Goal: Task Accomplishment & Management: Use online tool/utility

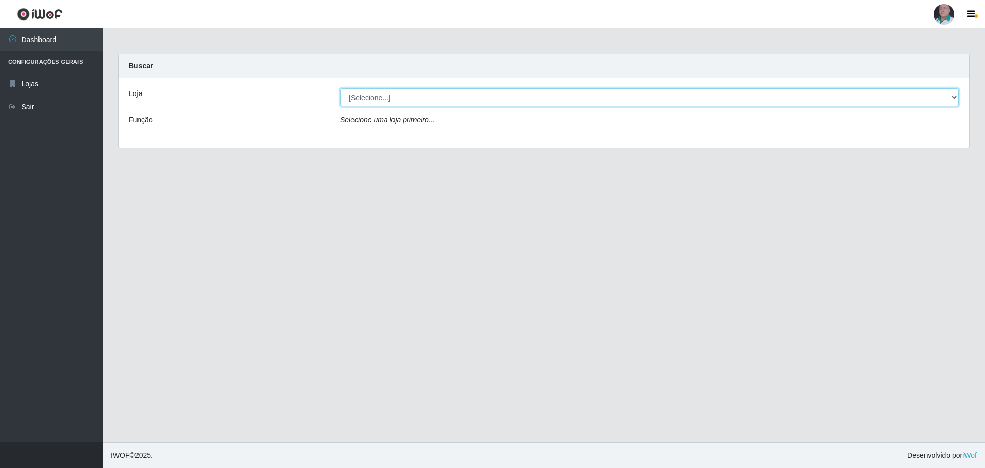
click at [396, 98] on select "[Selecione...] Mar Vermelho - Loja 05" at bounding box center [649, 97] width 619 height 18
select select "252"
click at [340, 88] on select "[Selecione...] Mar Vermelho - Loja 05" at bounding box center [649, 97] width 619 height 18
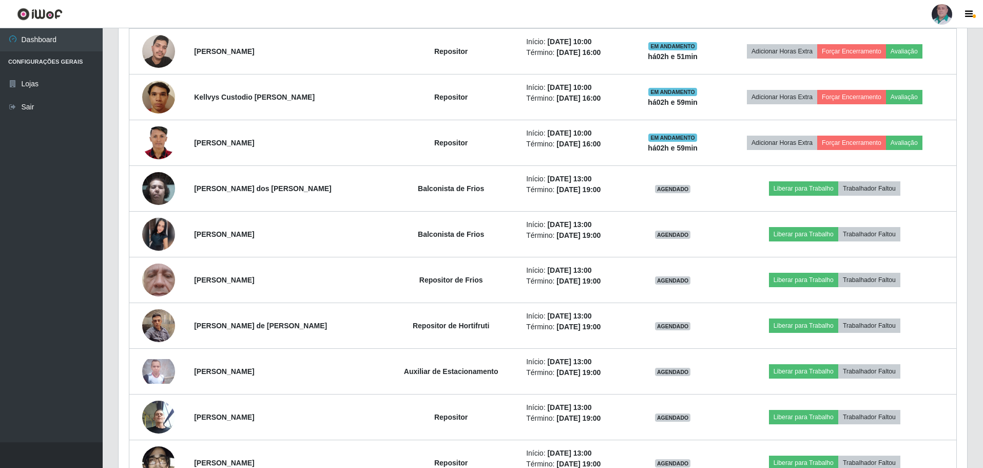
scroll to position [975, 0]
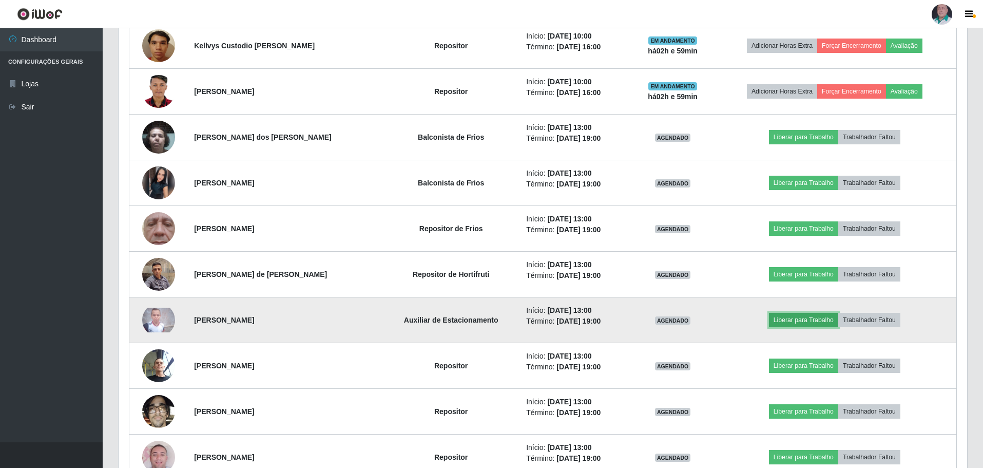
click at [825, 315] on button "Liberar para Trabalho" at bounding box center [803, 320] width 69 height 14
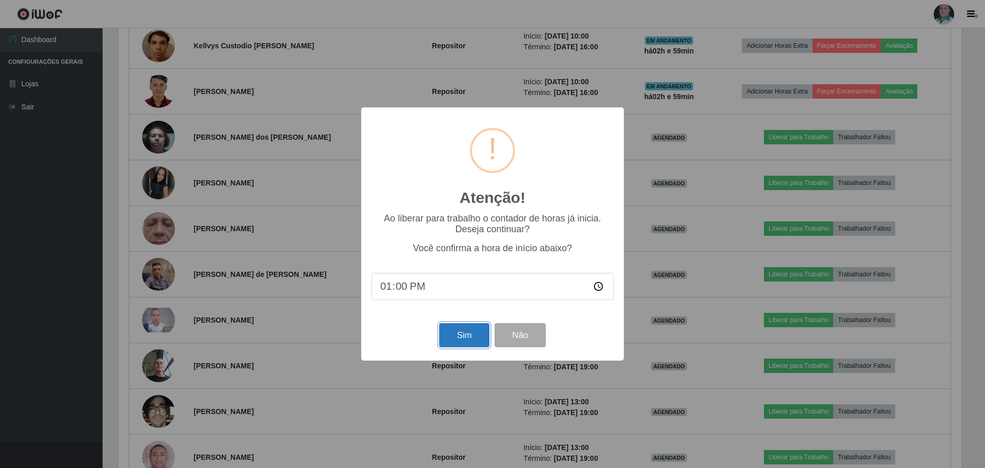
click at [448, 336] on button "Sim" at bounding box center [464, 335] width 50 height 24
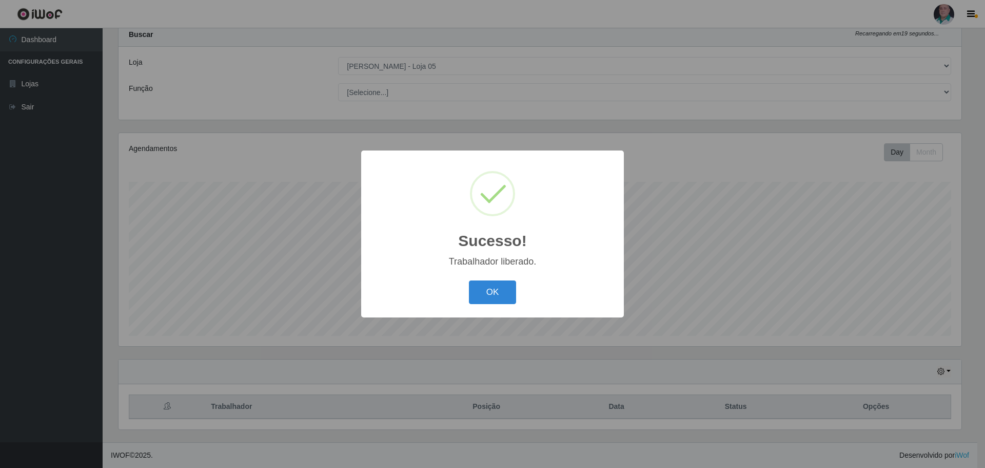
drag, startPoint x: 505, startPoint y: 283, endPoint x: 499, endPoint y: 297, distance: 14.7
click at [505, 288] on button "OK" at bounding box center [493, 292] width 48 height 24
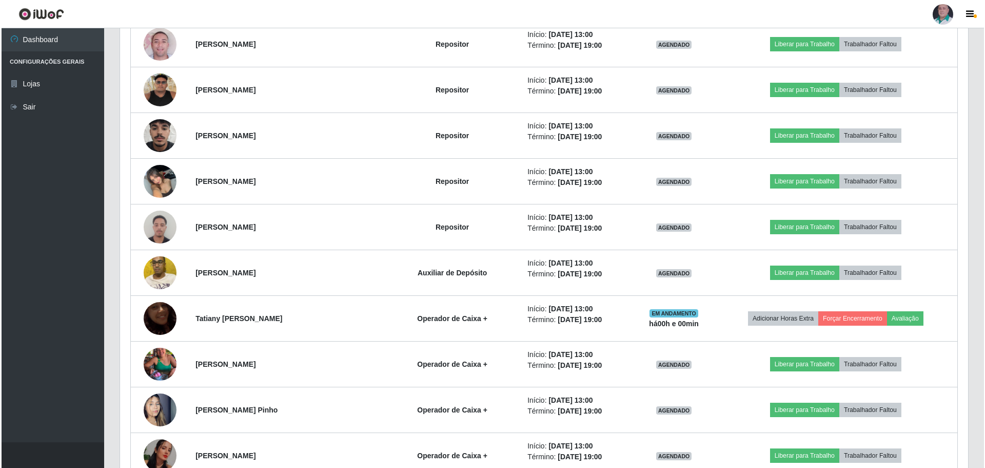
scroll to position [1407, 0]
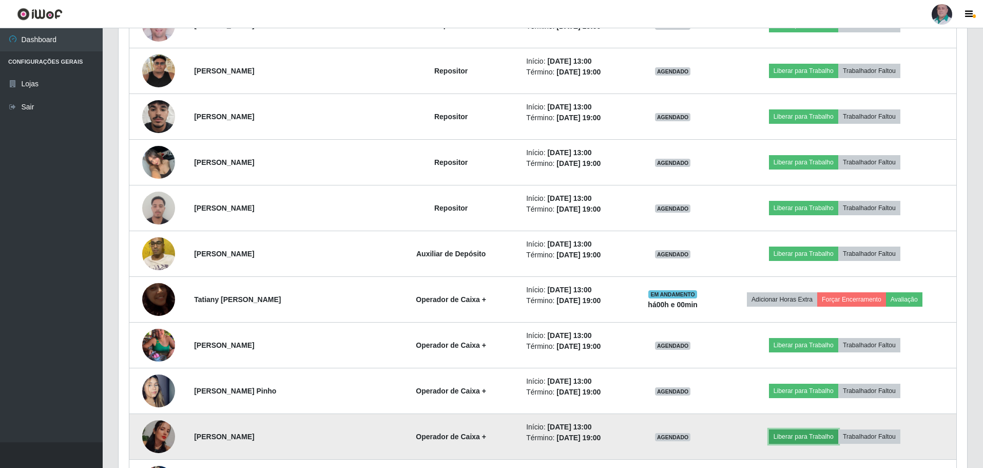
click at [794, 436] on button "Liberar para Trabalho" at bounding box center [803, 436] width 69 height 14
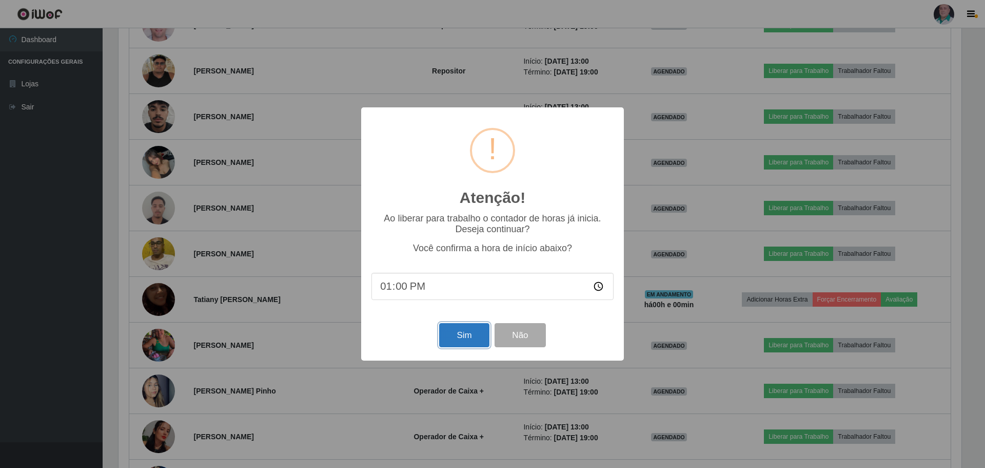
click at [454, 341] on button "Sim" at bounding box center [464, 335] width 50 height 24
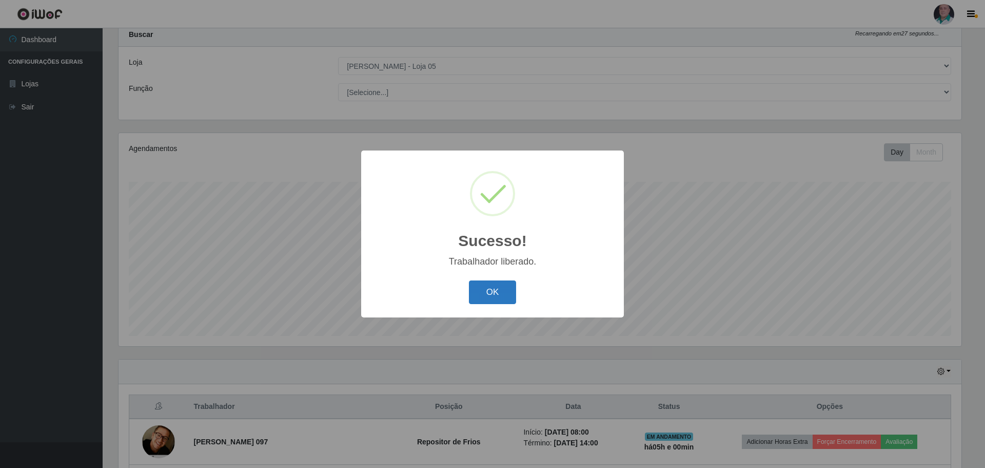
click at [483, 296] on button "OK" at bounding box center [493, 292] width 48 height 24
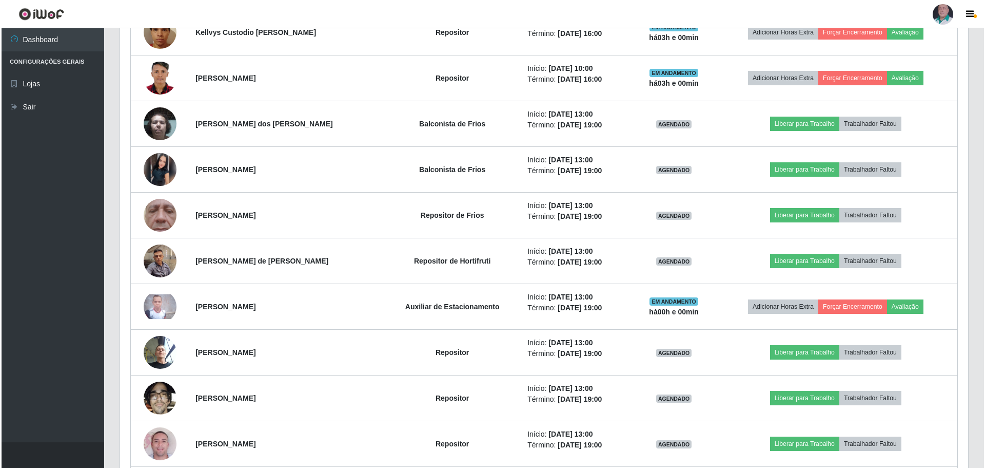
scroll to position [1006, 0]
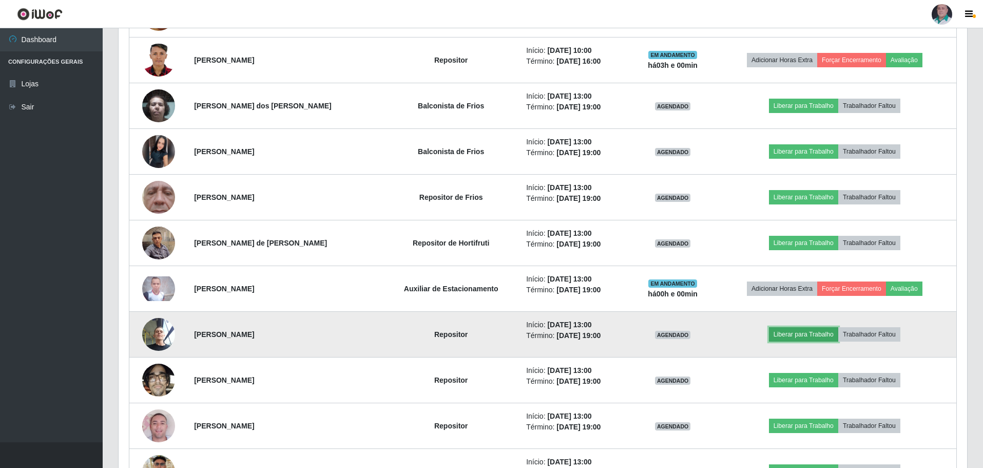
click at [793, 332] on button "Liberar para Trabalho" at bounding box center [803, 334] width 69 height 14
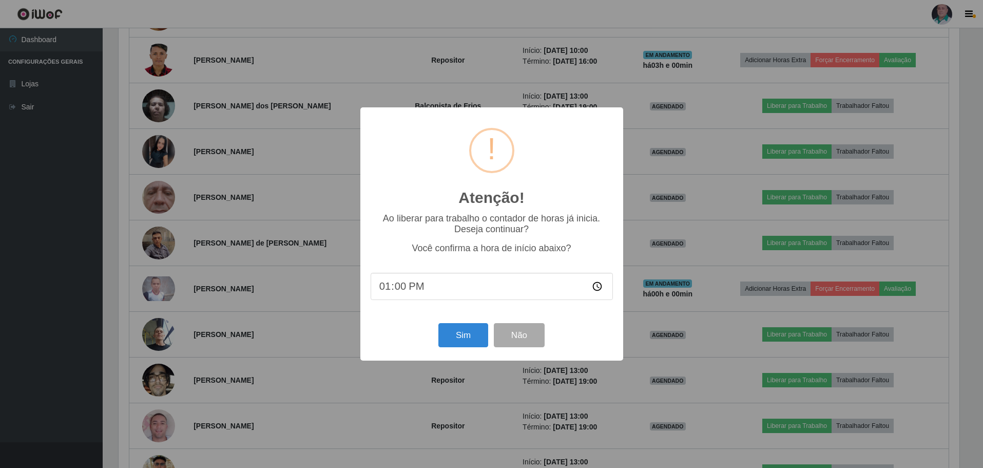
scroll to position [213, 843]
click at [475, 334] on button "Sim" at bounding box center [464, 335] width 50 height 24
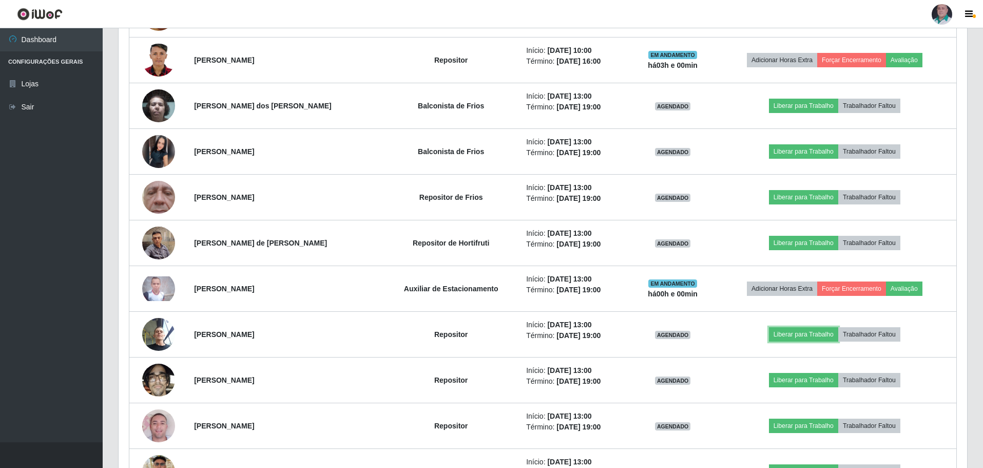
scroll to position [0, 0]
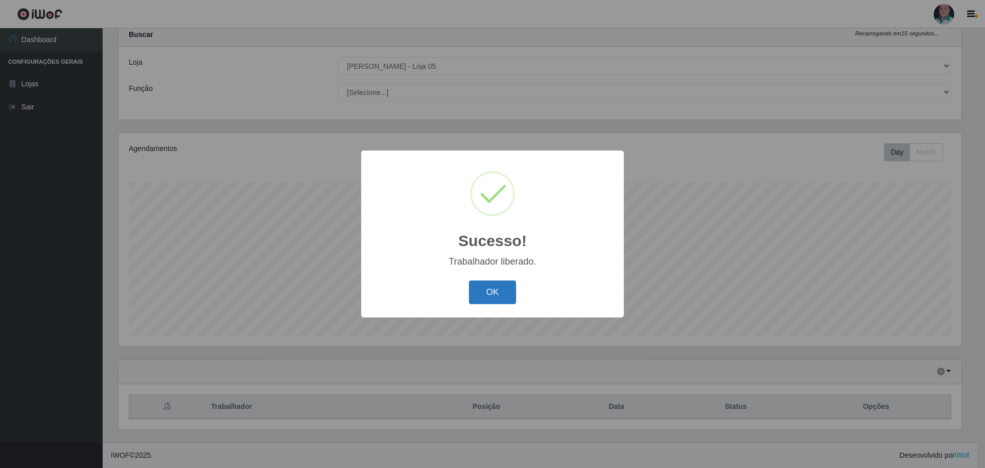
click at [499, 294] on button "OK" at bounding box center [493, 292] width 48 height 24
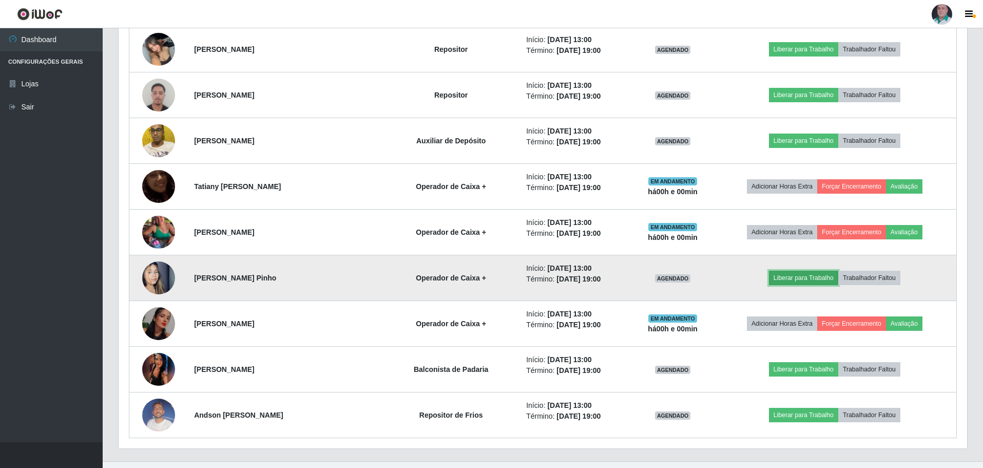
click at [785, 279] on button "Liberar para Trabalho" at bounding box center [803, 277] width 69 height 14
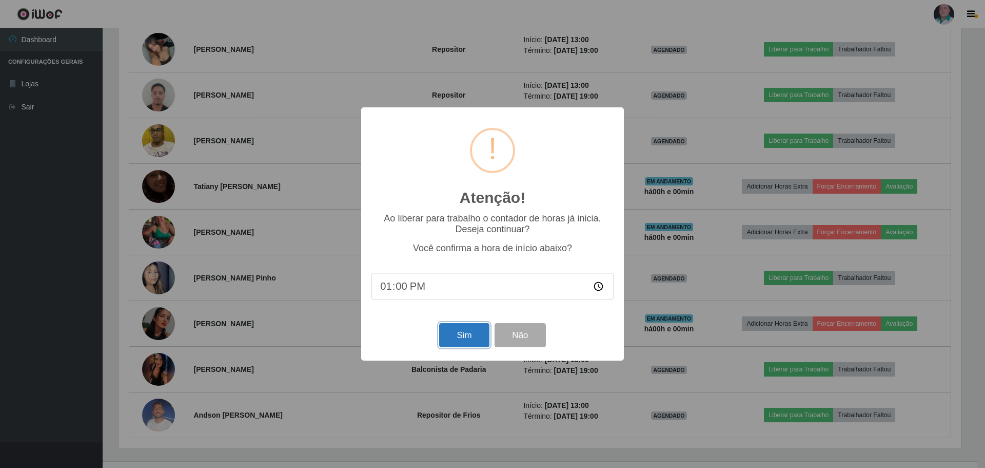
click at [459, 334] on button "Sim" at bounding box center [464, 335] width 50 height 24
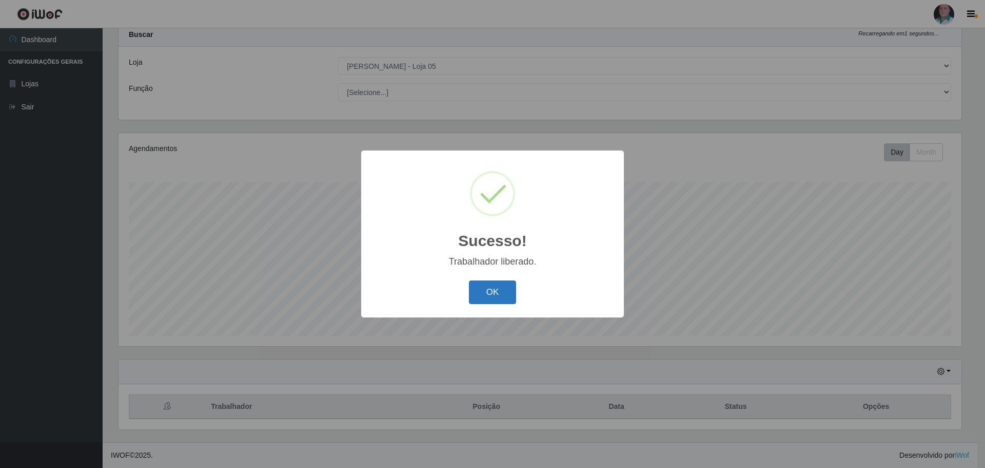
click at [487, 291] on button "OK" at bounding box center [493, 292] width 48 height 24
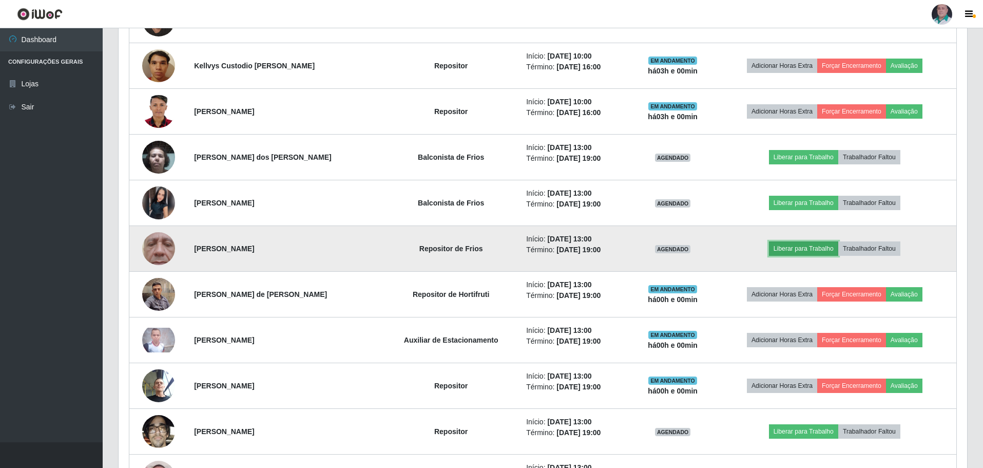
click at [813, 247] on button "Liberar para Trabalho" at bounding box center [803, 248] width 69 height 14
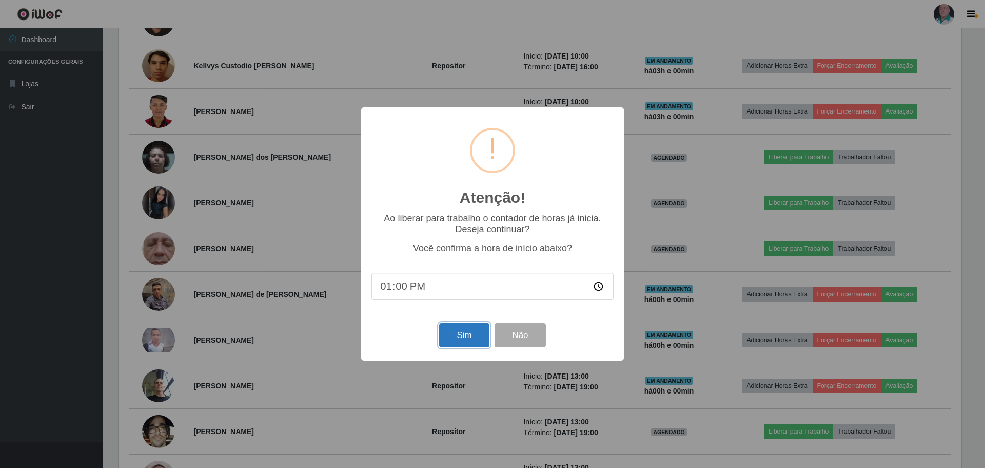
click at [469, 339] on button "Sim" at bounding box center [464, 335] width 50 height 24
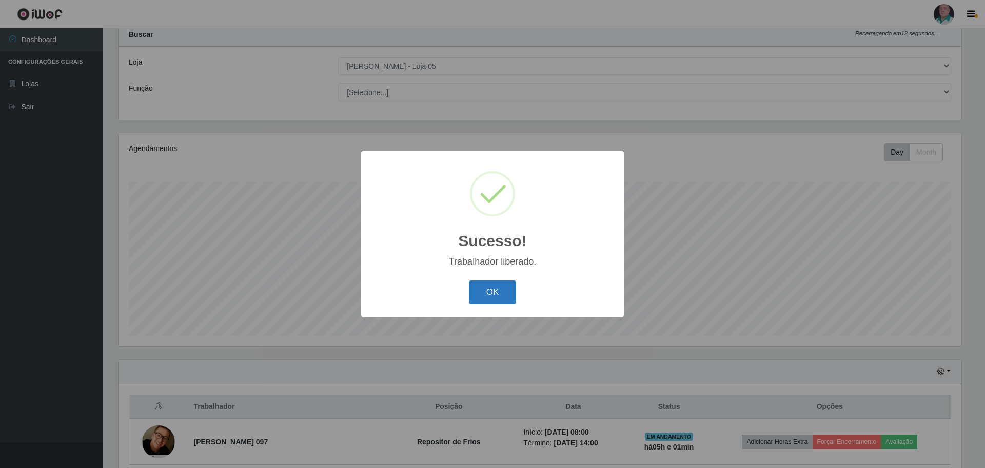
click at [500, 290] on button "OK" at bounding box center [493, 292] width 48 height 24
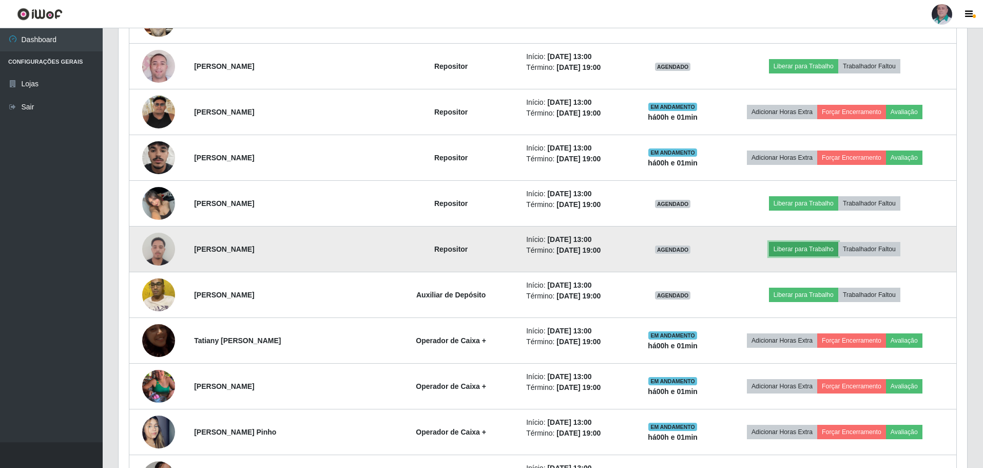
click at [819, 250] on button "Liberar para Trabalho" at bounding box center [803, 249] width 69 height 14
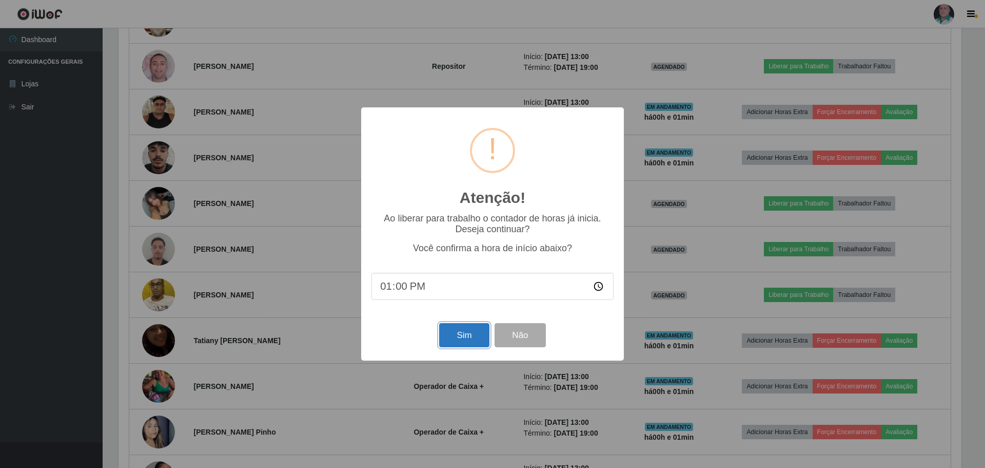
click at [446, 342] on button "Sim" at bounding box center [464, 335] width 50 height 24
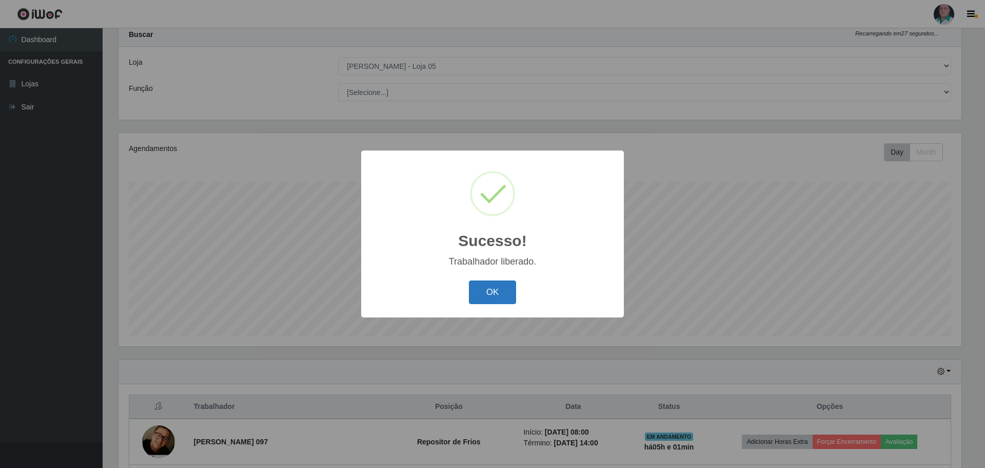
click at [482, 293] on button "OK" at bounding box center [493, 292] width 48 height 24
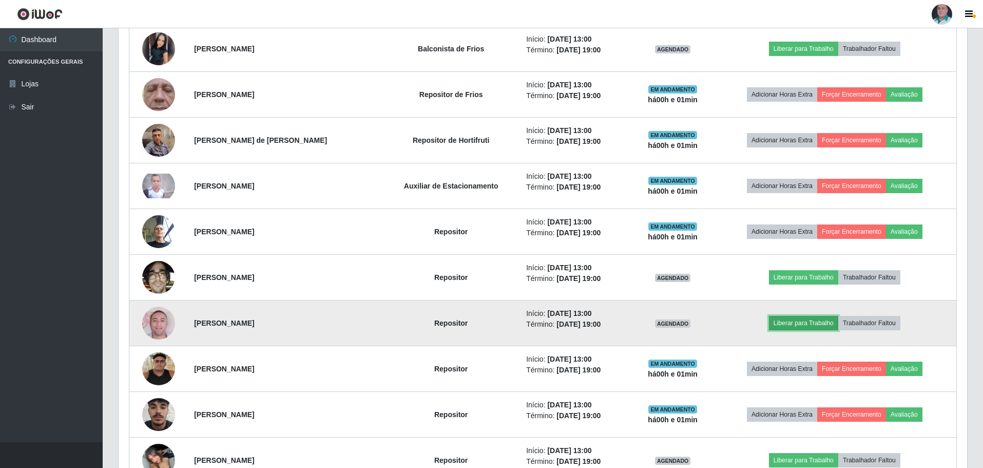
click at [798, 320] on button "Liberar para Trabalho" at bounding box center [803, 323] width 69 height 14
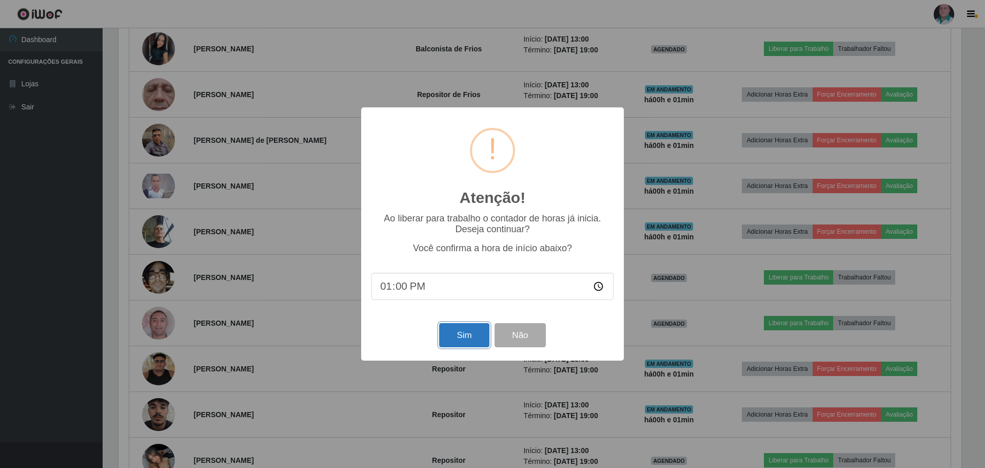
click at [473, 332] on button "Sim" at bounding box center [464, 335] width 50 height 24
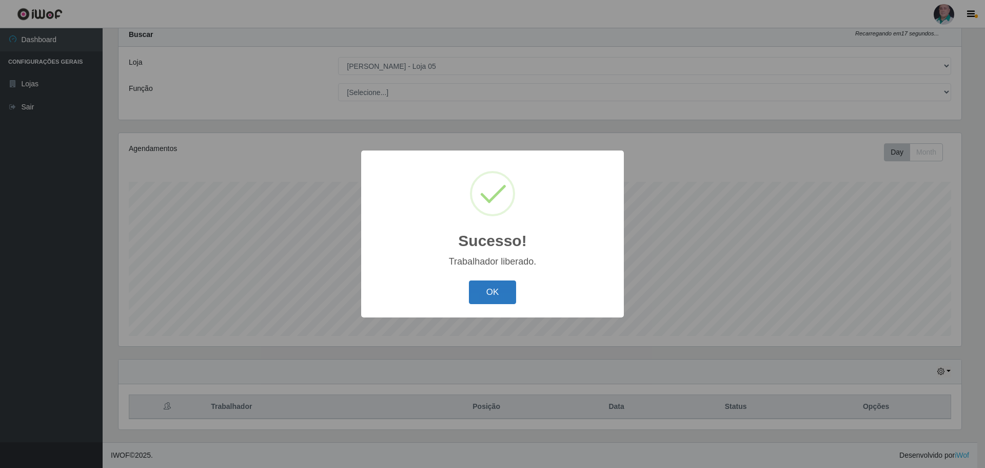
click at [480, 294] on button "OK" at bounding box center [493, 292] width 48 height 24
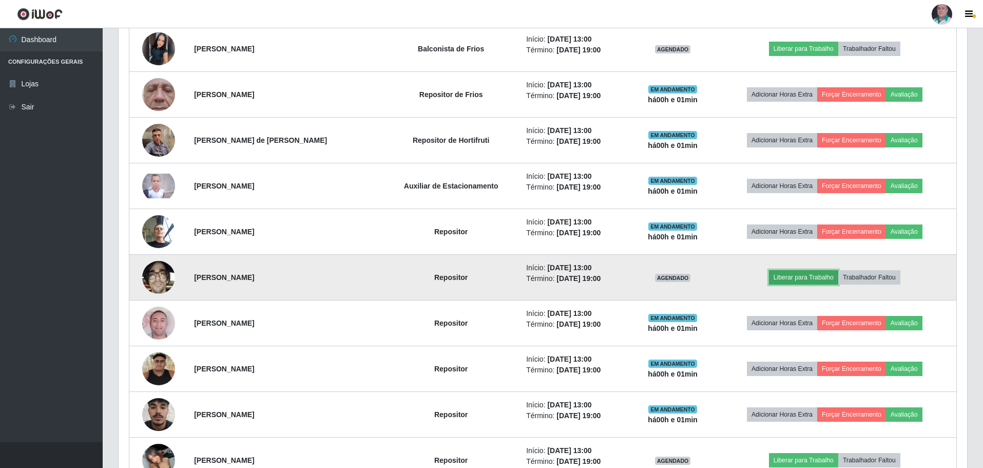
click at [797, 278] on button "Liberar para Trabalho" at bounding box center [803, 277] width 69 height 14
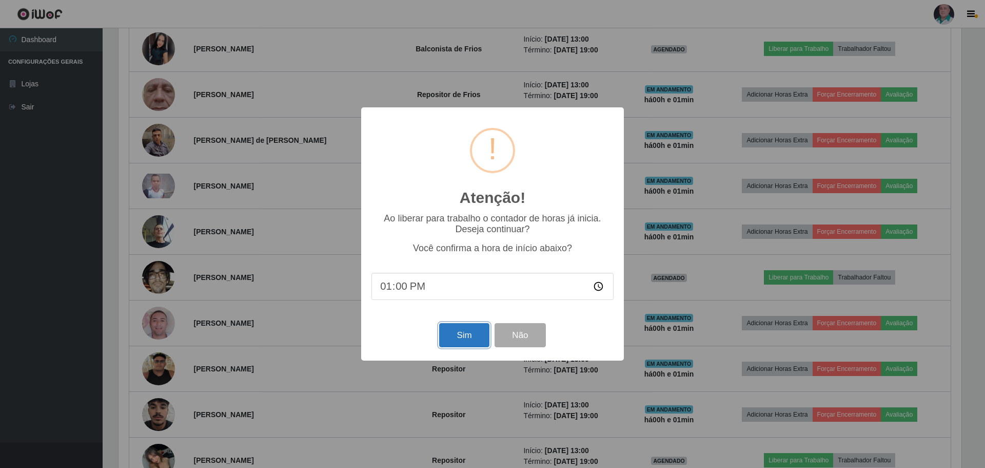
click at [477, 335] on button "Sim" at bounding box center [464, 335] width 50 height 24
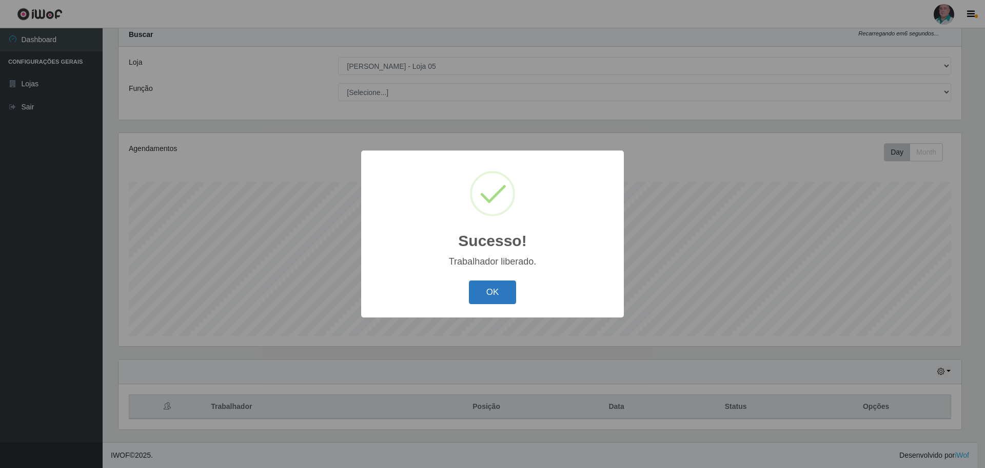
click at [489, 292] on button "OK" at bounding box center [493, 292] width 48 height 24
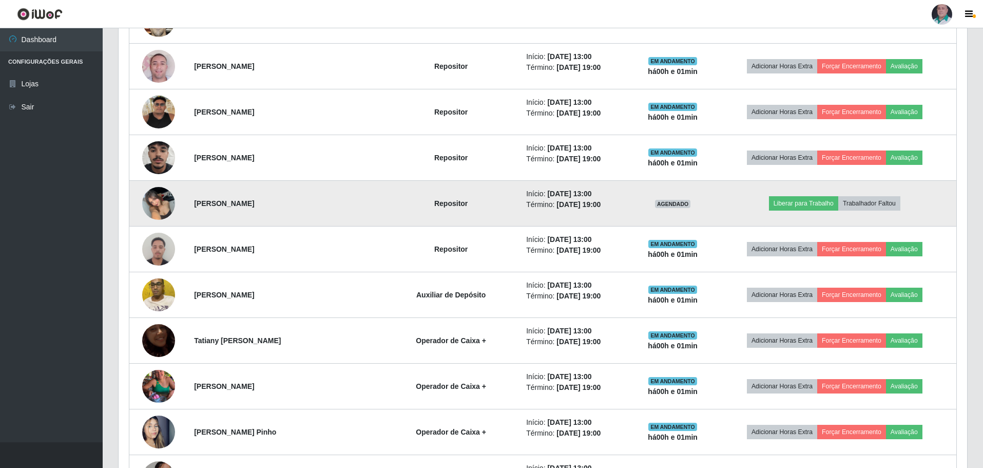
click at [153, 201] on img at bounding box center [158, 203] width 33 height 44
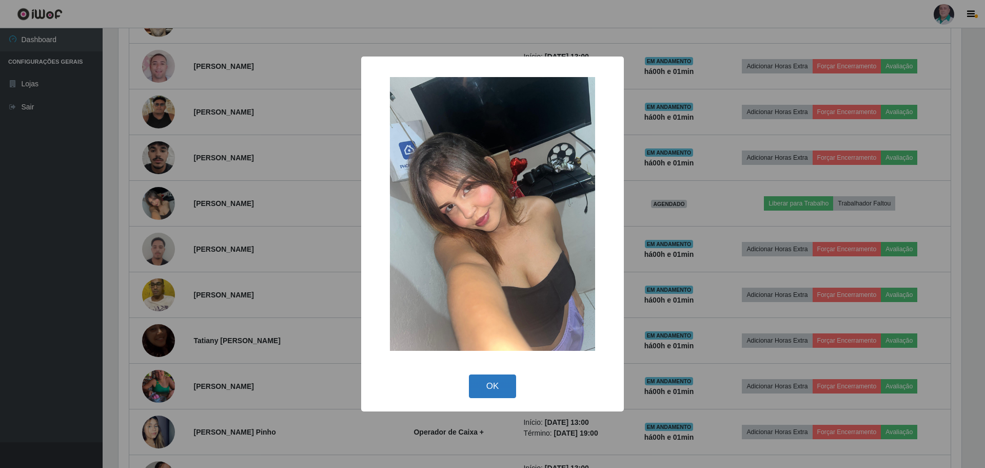
click at [500, 378] on button "OK" at bounding box center [493, 386] width 48 height 24
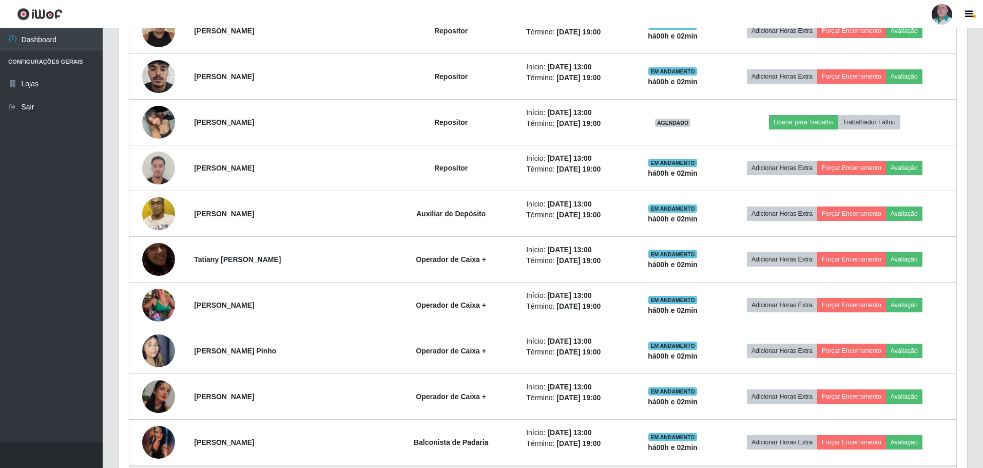
scroll to position [1385, 0]
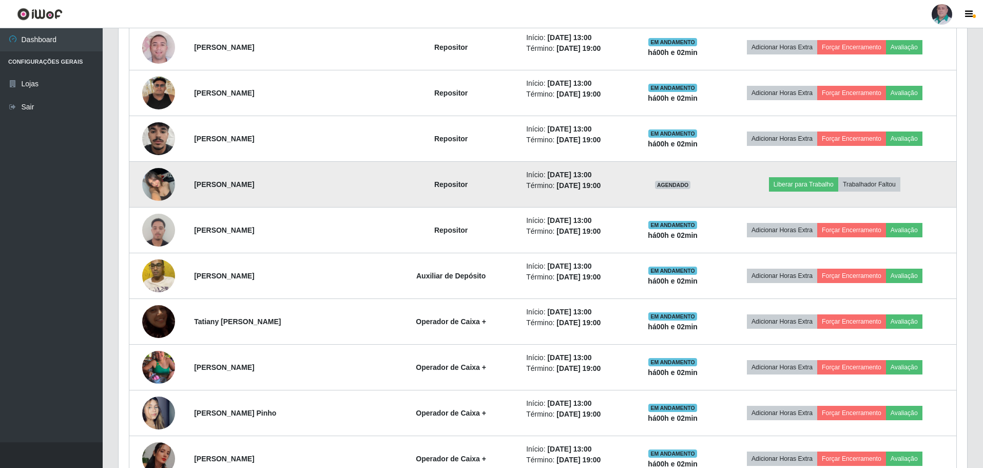
click at [163, 180] on img at bounding box center [158, 184] width 33 height 44
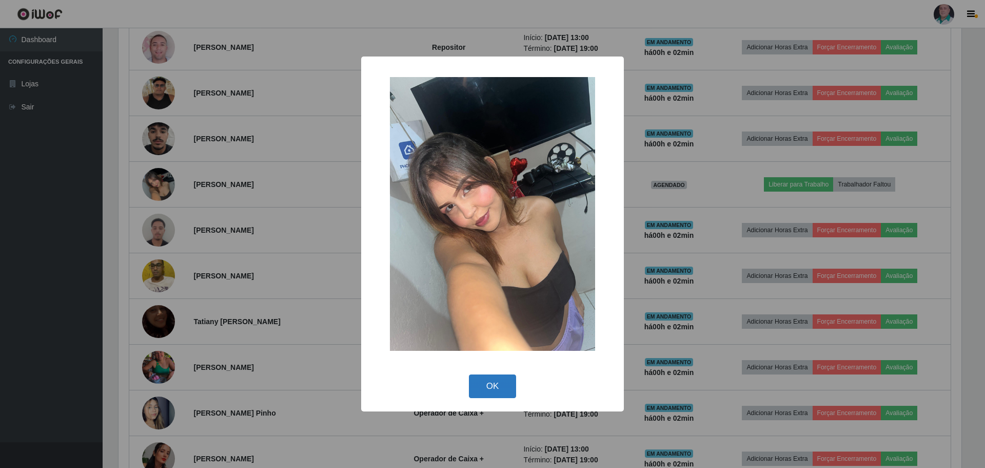
click at [506, 381] on button "OK" at bounding box center [493, 386] width 48 height 24
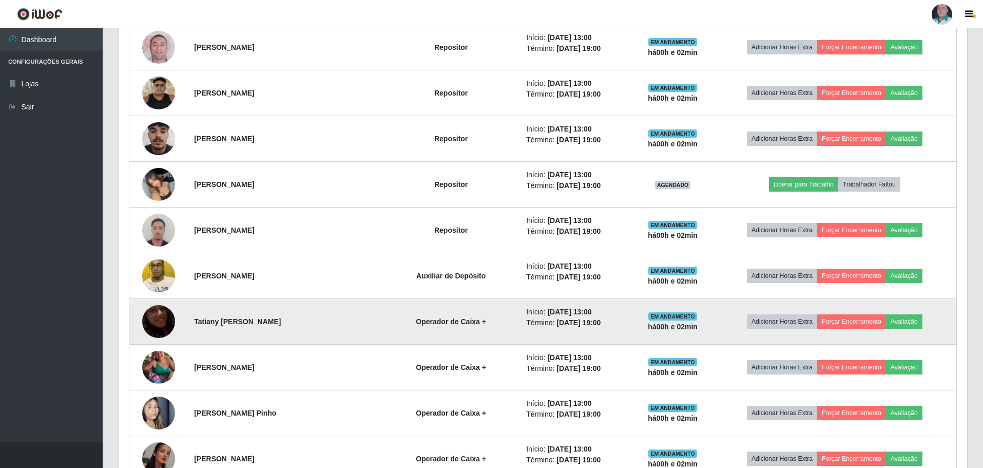
scroll to position [213, 848]
